Goal: Task Accomplishment & Management: Use online tool/utility

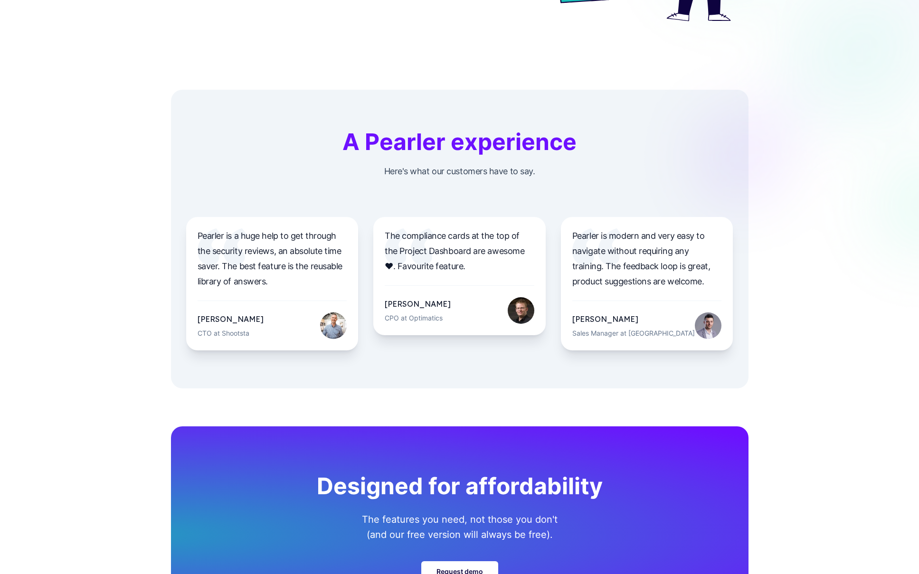
scroll to position [3181, 0]
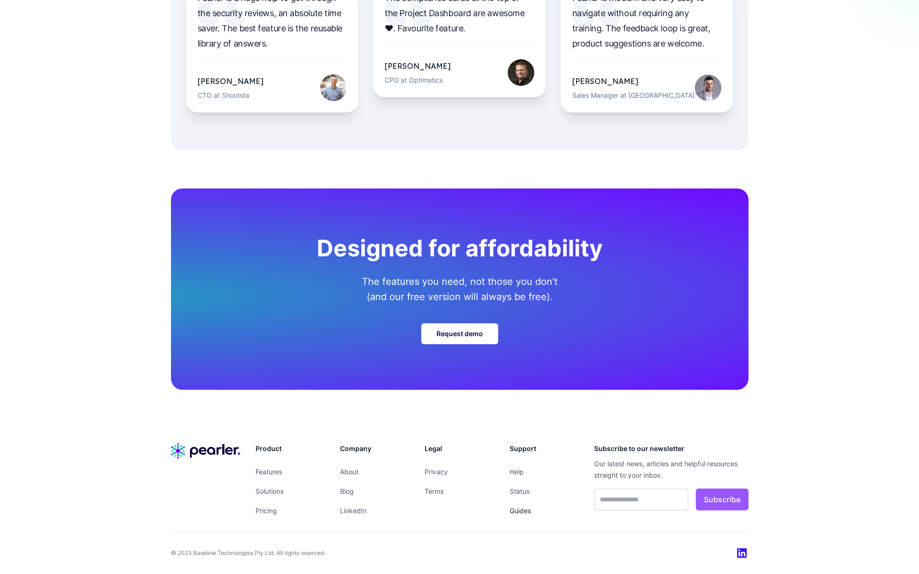
click at [524, 514] on link "Guides" at bounding box center [520, 511] width 21 height 8
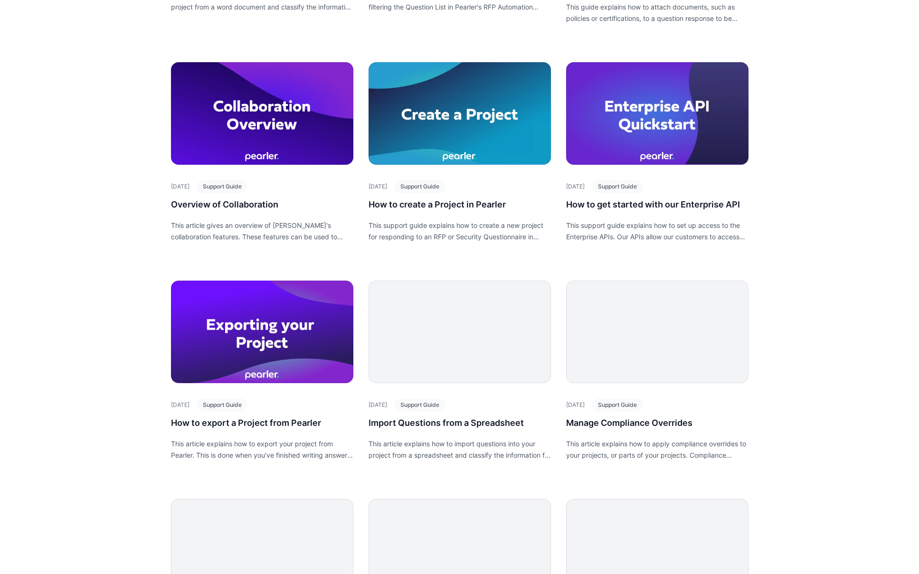
scroll to position [606, 0]
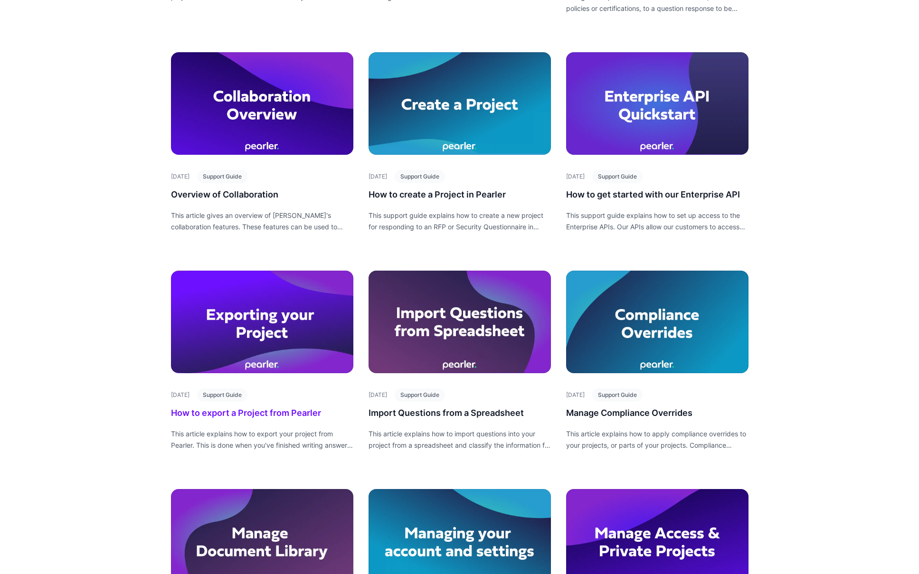
click at [287, 342] on div at bounding box center [262, 322] width 182 height 103
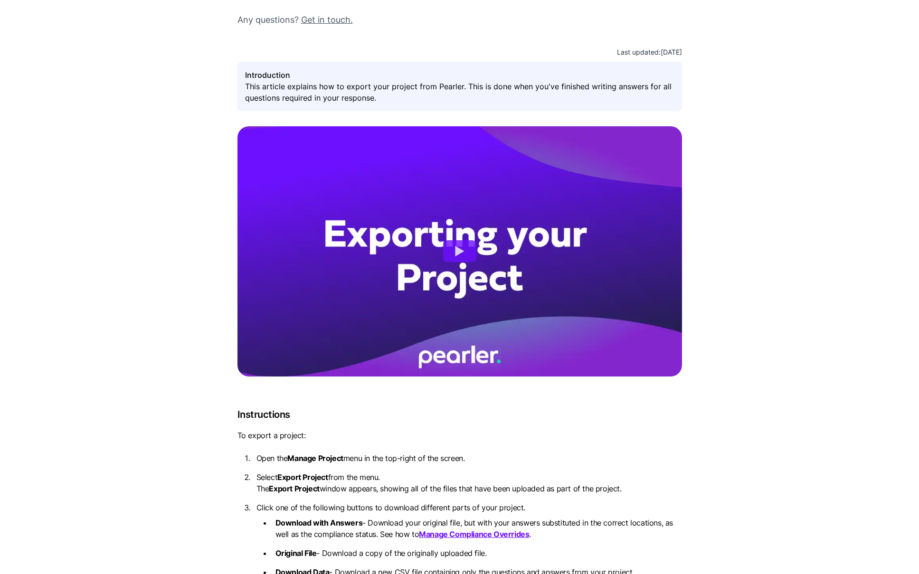
scroll to position [151, 0]
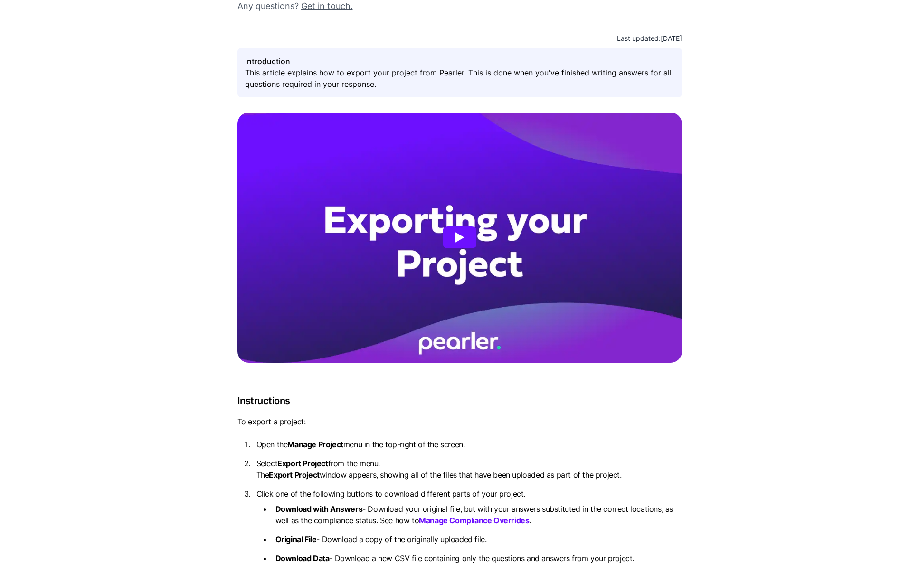
click at [462, 242] on button "Watch How to export a Project from Pearler" at bounding box center [459, 238] width 33 height 22
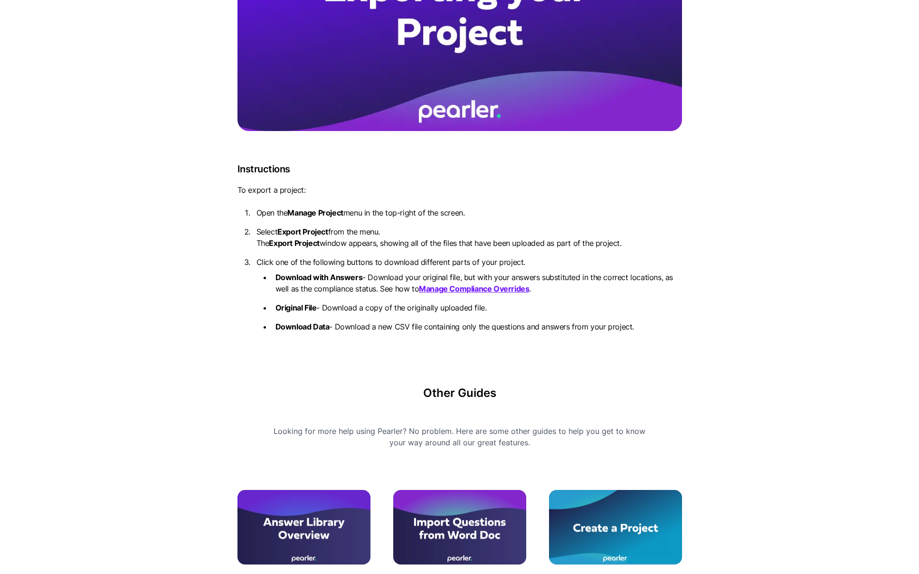
scroll to position [0, 0]
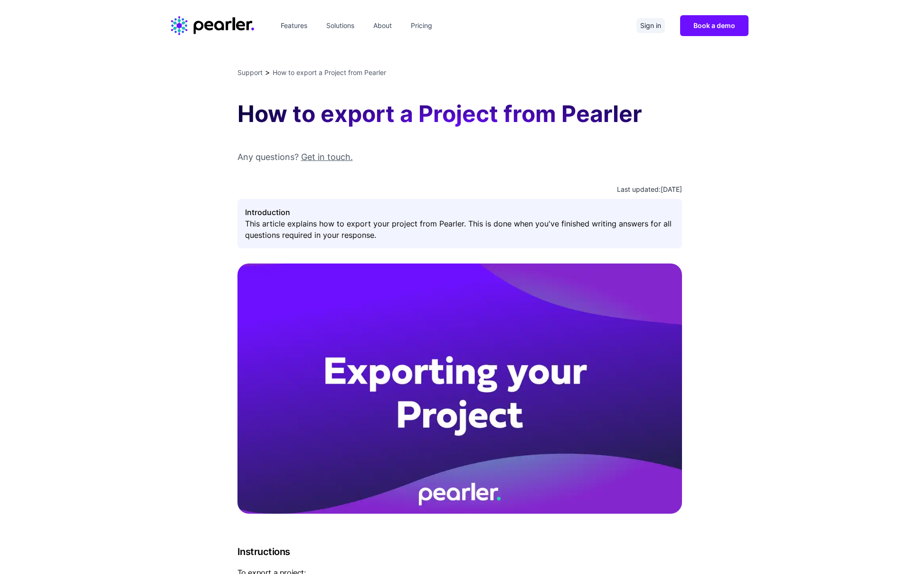
click at [656, 28] on link "Sign in" at bounding box center [651, 25] width 29 height 15
click at [226, 24] on icon "Home" at bounding box center [229, 26] width 6 height 10
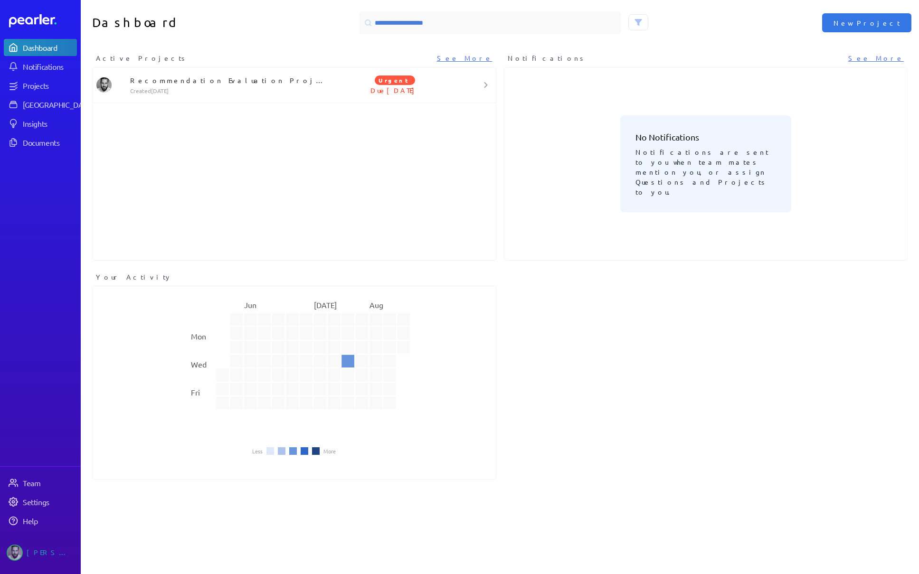
scroll to position [1, 0]
click at [45, 87] on div "Projects" at bounding box center [49, 86] width 53 height 10
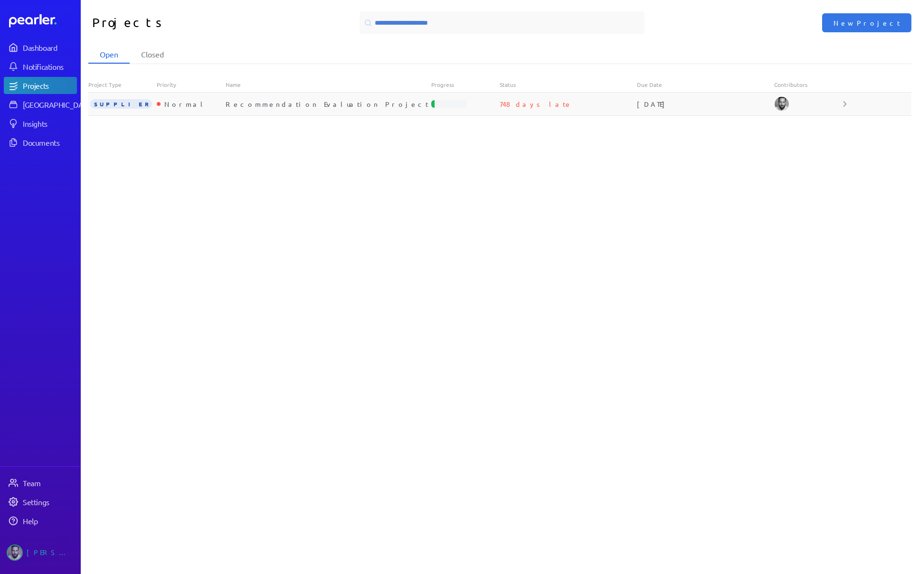
click at [188, 103] on div "Normal" at bounding box center [191, 104] width 68 height 10
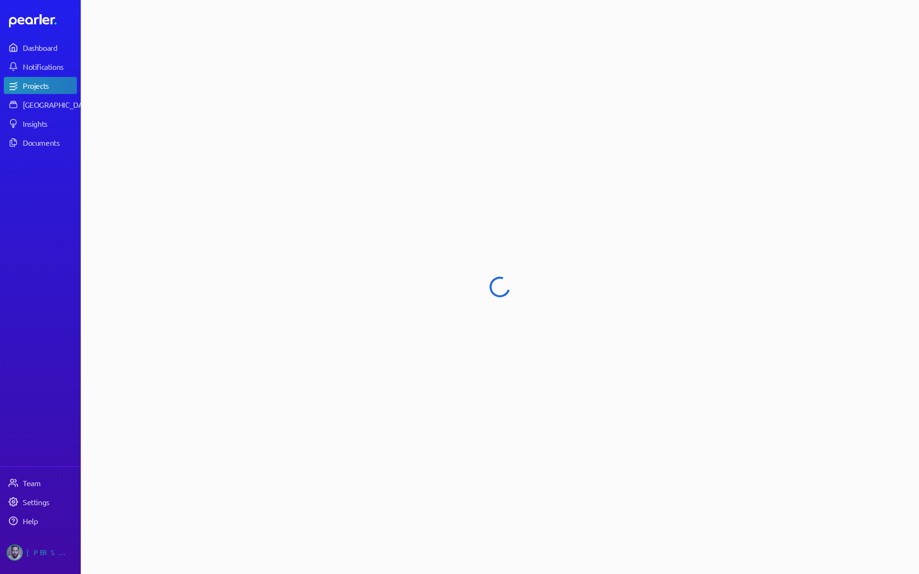
select select "******"
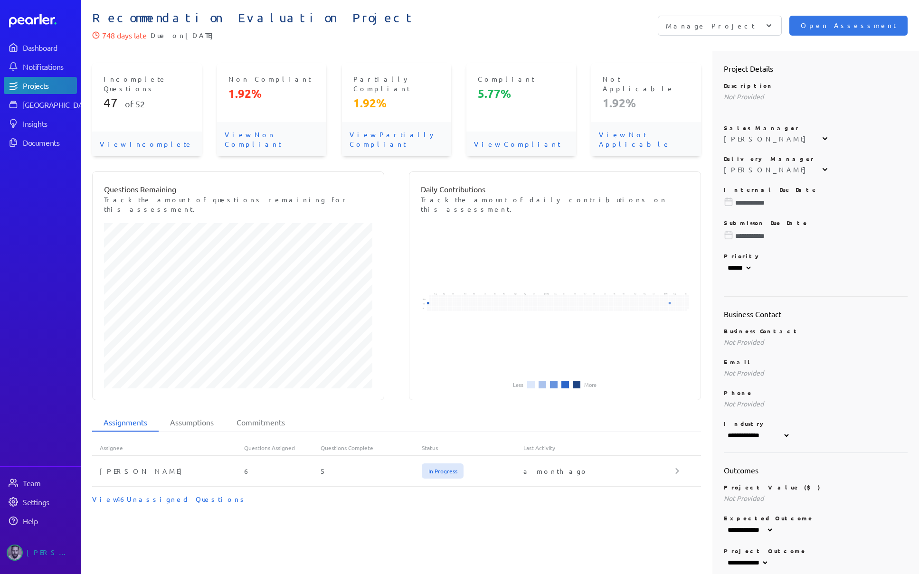
click at [782, 30] on div "Manage Project" at bounding box center [720, 26] width 124 height 20
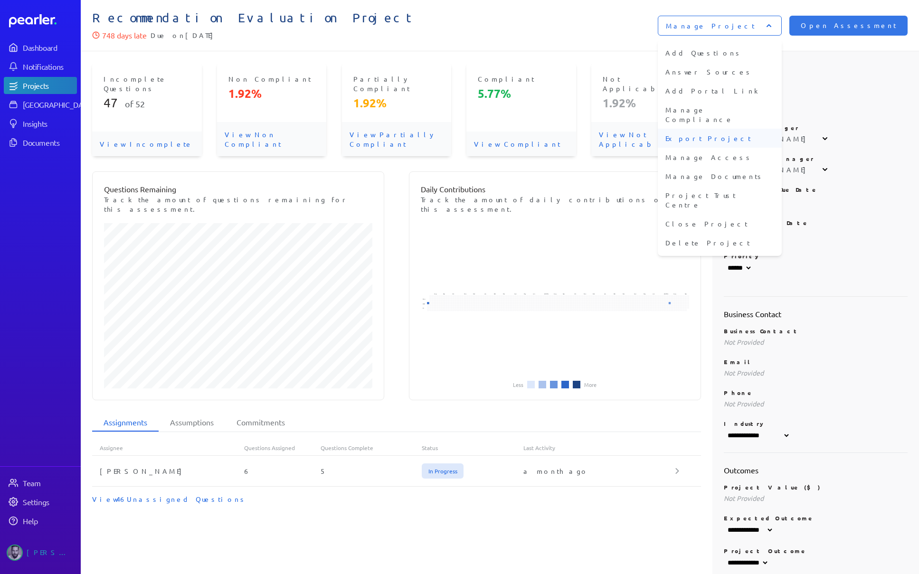
click at [764, 130] on li "Export Project" at bounding box center [720, 138] width 124 height 19
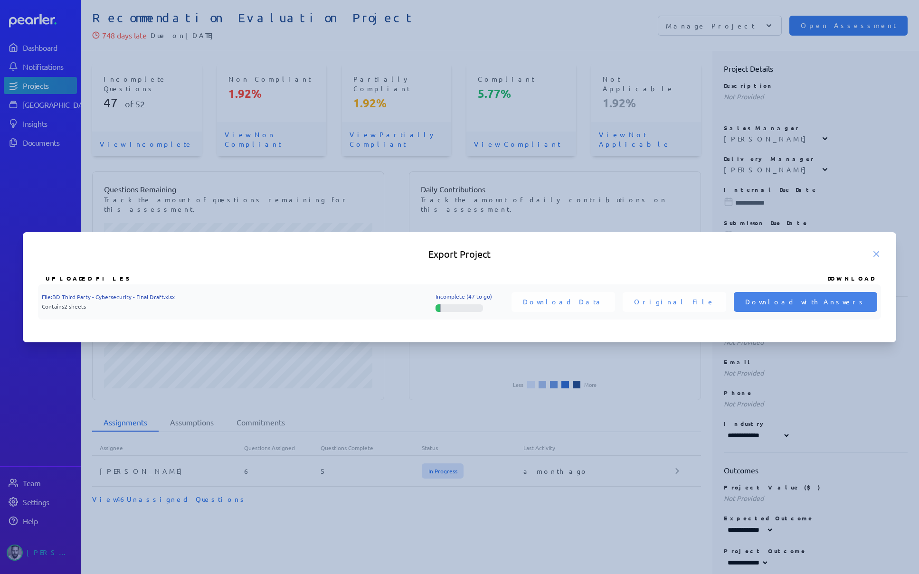
click at [255, 52] on div at bounding box center [459, 287] width 919 height 574
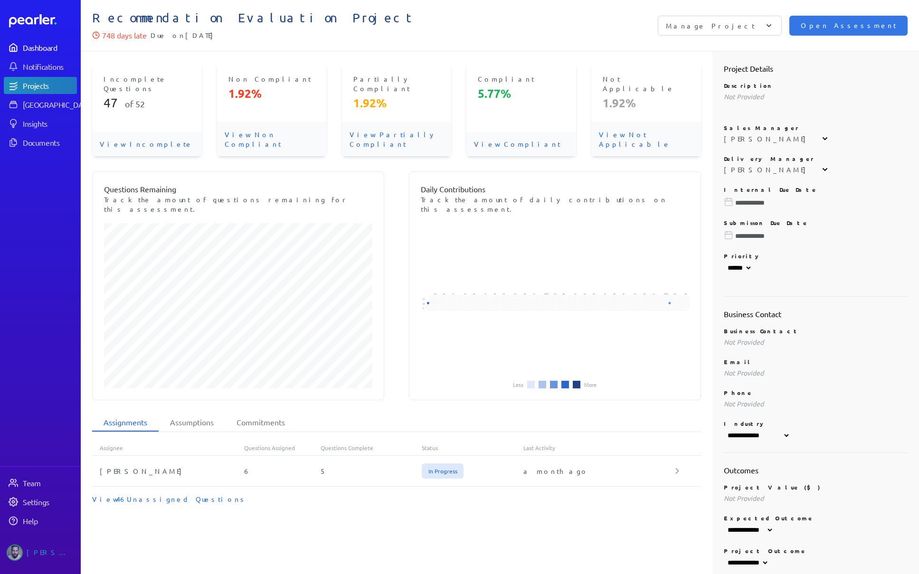
click at [49, 50] on div "Dashboard" at bounding box center [49, 48] width 53 height 10
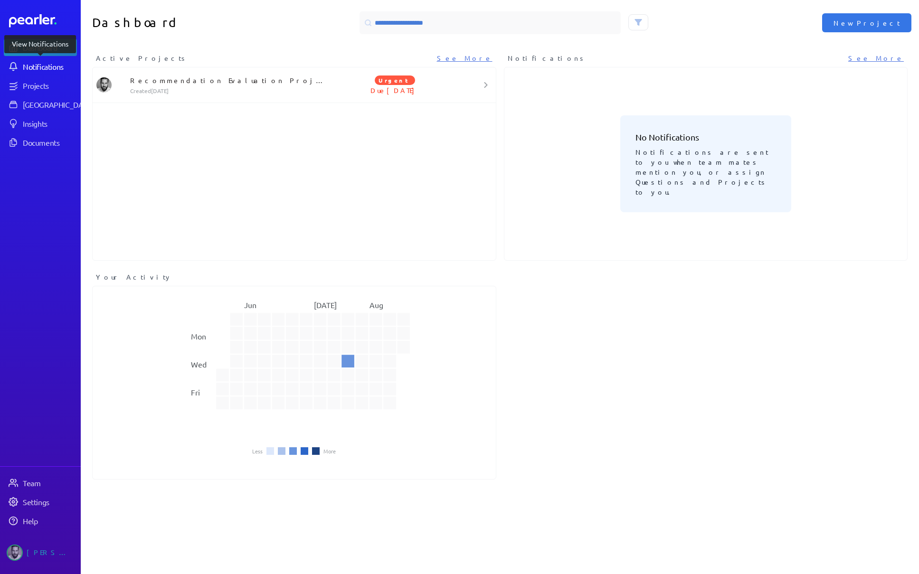
click at [33, 64] on div "Notifications" at bounding box center [49, 67] width 53 height 10
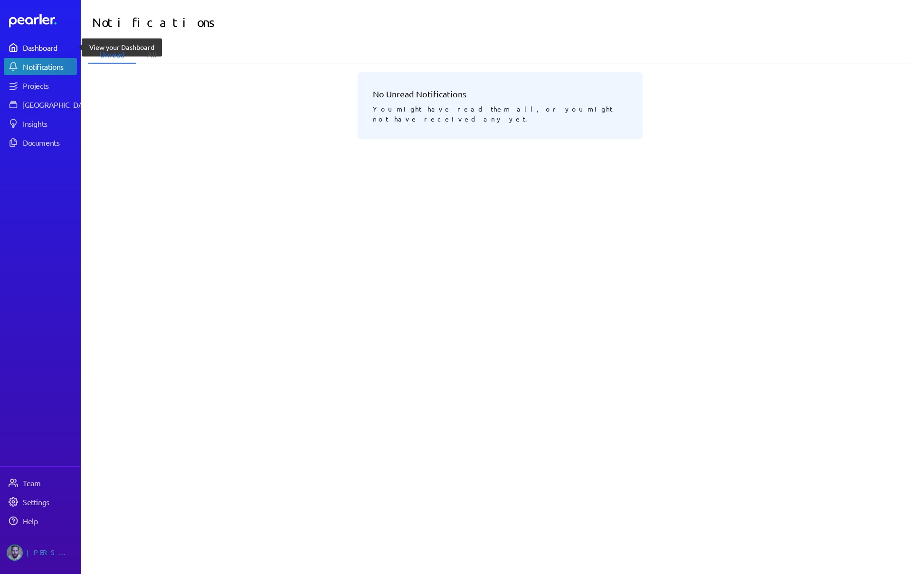
click at [33, 54] on link "Dashboard" at bounding box center [40, 47] width 73 height 17
